Goal: Task Accomplishment & Management: Manage account settings

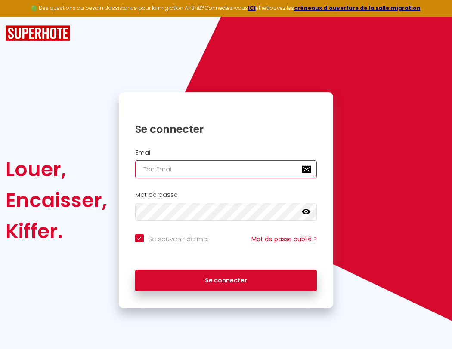
type input "l"
checkbox input "true"
type input "le"
checkbox input "true"
type input "les"
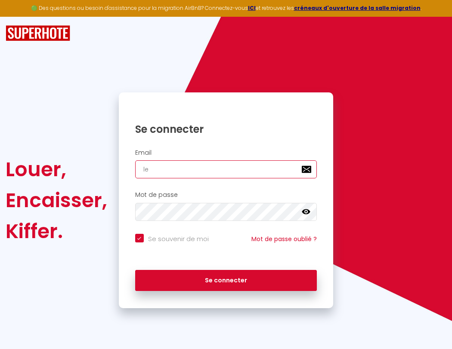
checkbox input "true"
type input "lesp"
checkbox input "true"
type input "lespa"
checkbox input "true"
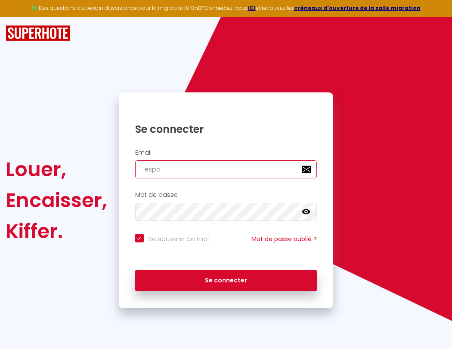
type input "lespac"
checkbox input "true"
type input "lespace"
checkbox input "true"
type input "l"
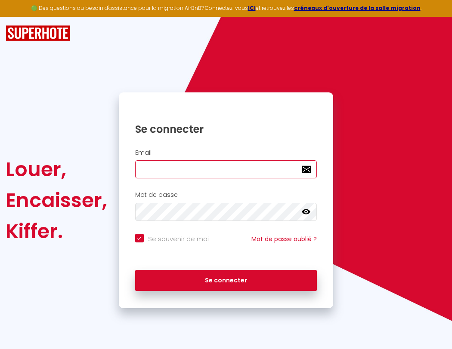
checkbox input "true"
type input "le"
checkbox input "true"
type input "les"
checkbox input "true"
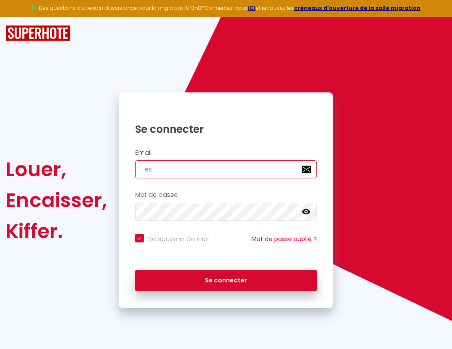
type input "lesp"
checkbox input "true"
type input "lespa"
checkbox input "true"
type input "lespac"
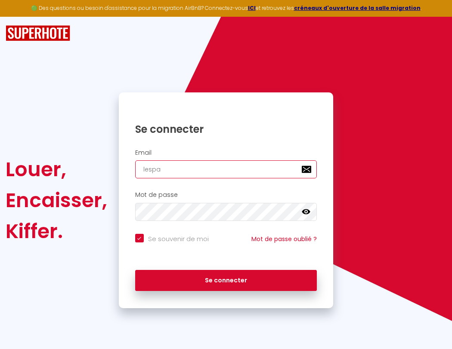
checkbox input "true"
type input "lespace"
checkbox input "true"
type input "l"
checkbox input "true"
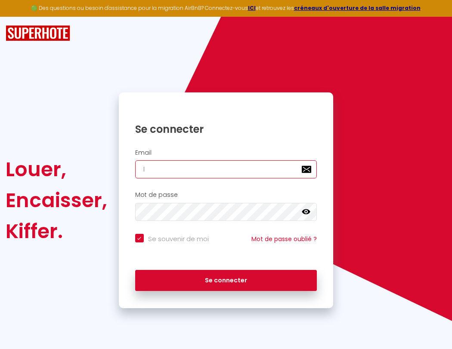
type input "lespaced"
checkbox input "true"
type input "les"
checkbox input "true"
type input "lespacede"
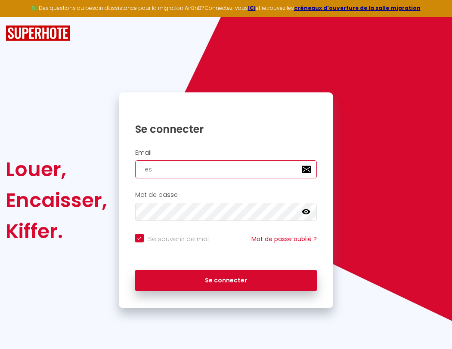
checkbox input "true"
type input "lesp"
checkbox input "true"
type input "lespacedet"
checkbox input "true"
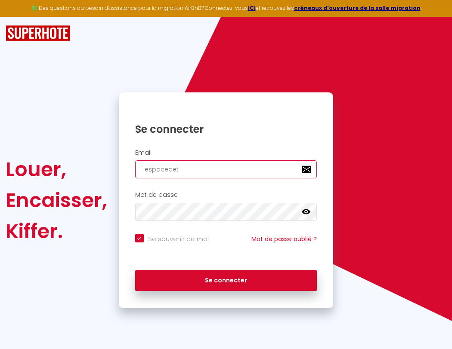
type input "lespa"
checkbox input "true"
type input "lespacedete"
checkbox input "true"
type input "lespac"
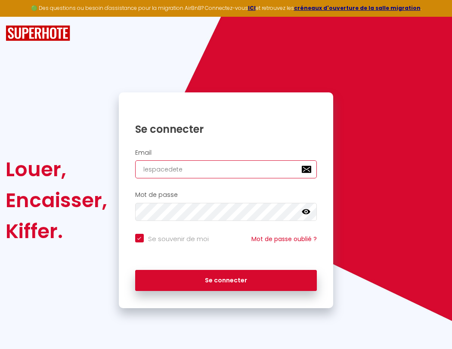
checkbox input "true"
type input "lespacedetente@gma"
checkbox input "true"
type input "lespacedeten"
checkbox input "true"
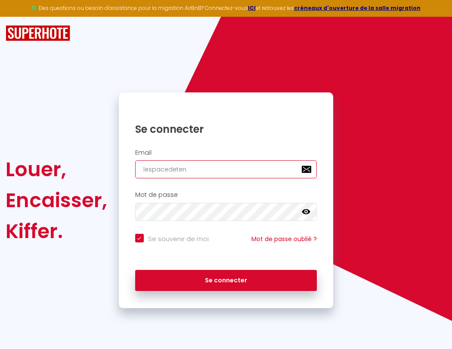
type input "lespace"
checkbox input "true"
type input "lespacedetent"
checkbox input "true"
type input "lespaced"
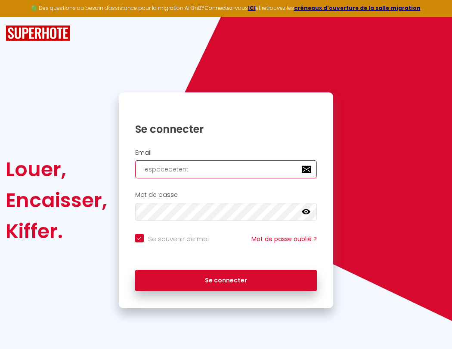
checkbox input "true"
type input "lespacedetente"
checkbox input "true"
type input "lespacede"
checkbox input "true"
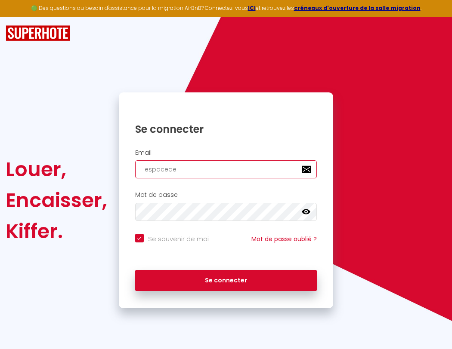
type input "lespacedetente@"
checkbox input "true"
type input "lespacedet"
checkbox input "true"
type input "lespacedetente@g"
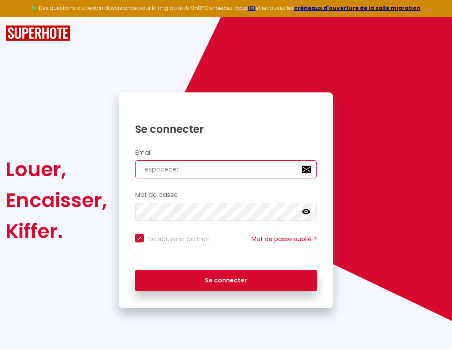
checkbox input "true"
type input "lespacedete"
checkbox input "true"
type input "lespacedetente@gm"
checkbox input "true"
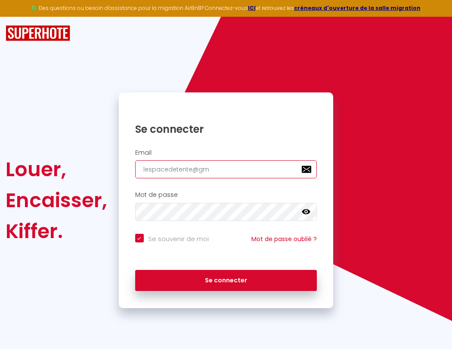
type input "lespacedeten"
checkbox input "true"
type input "lespacedetente@gma"
checkbox input "true"
type input "lespacedetent"
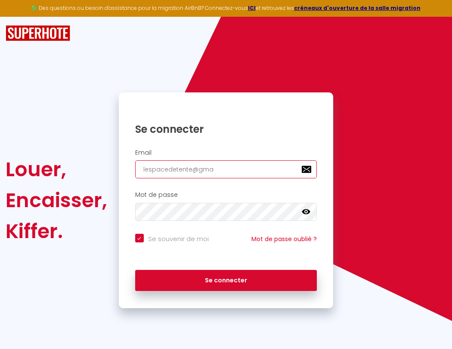
checkbox input "true"
type input "lespacedetente@gmai"
checkbox input "true"
type input "lespacedetente"
checkbox input "true"
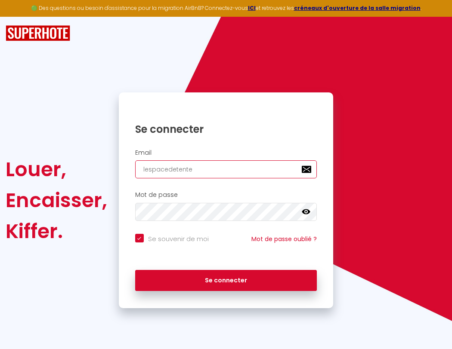
type input "[EMAIL_ADDRESS]"
checkbox input "true"
type input "lespacedetente@"
checkbox input "true"
type input "[EMAIL_ADDRESS]."
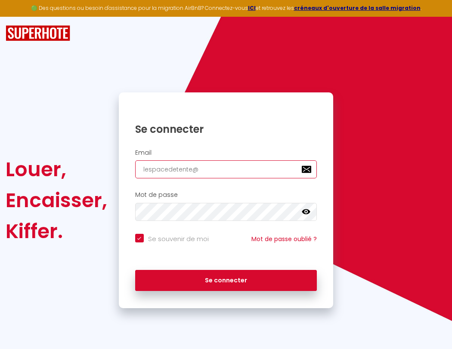
checkbox input "true"
type input "lespacedetente@g"
checkbox input "true"
type input "lespacedetente@gmail.c"
checkbox input "true"
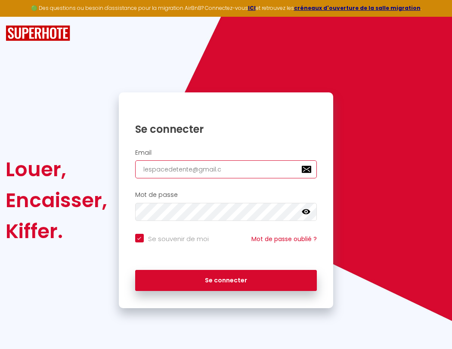
type input "lespacedetente@gm"
checkbox input "true"
type input "[EMAIL_ADDRESS][DOMAIN_NAME]"
checkbox input "true"
type input "lespacedetente@gma"
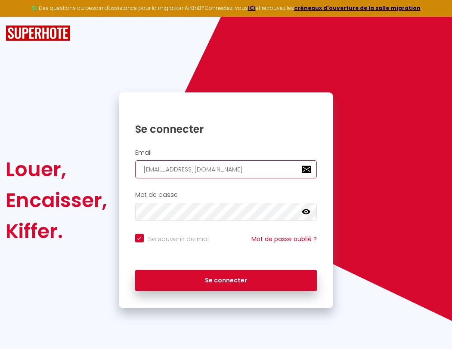
checkbox input "true"
type input "[EMAIL_ADDRESS][DOMAIN_NAME]"
checkbox input "true"
type input "lespacedetente@gmai"
checkbox input "true"
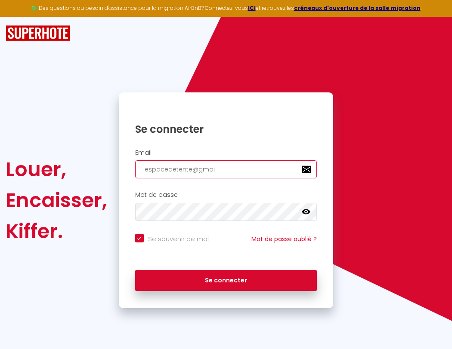
type input "[EMAIL_ADDRESS]"
checkbox input "true"
type input "[EMAIL_ADDRESS]."
checkbox input "true"
type input "lespacedetente@gmail.c"
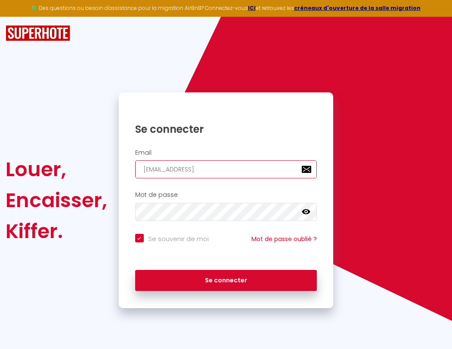
checkbox input "true"
type input "[EMAIL_ADDRESS][DOMAIN_NAME]"
checkbox input "true"
type input "[EMAIL_ADDRESS][DOMAIN_NAME]"
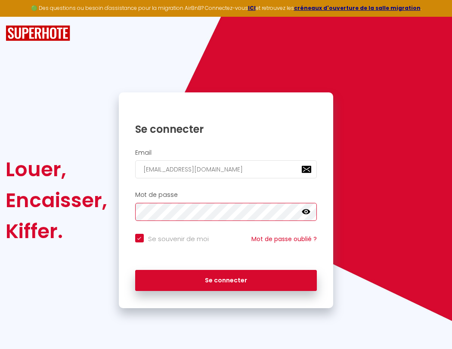
checkbox input "true"
